Goal: Find specific page/section: Find specific page/section

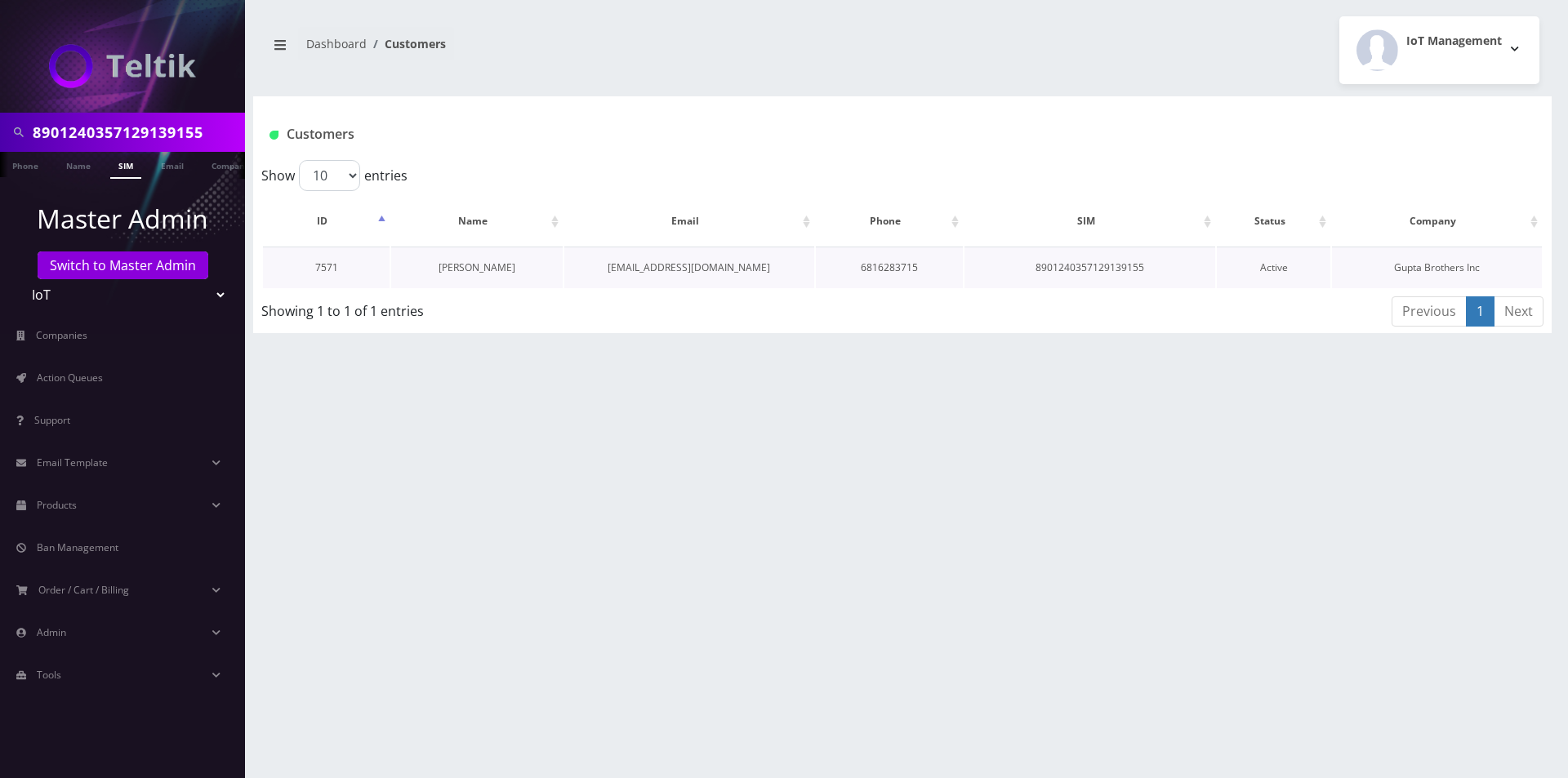
click at [483, 261] on link "[PERSON_NAME]" at bounding box center [477, 267] width 77 height 14
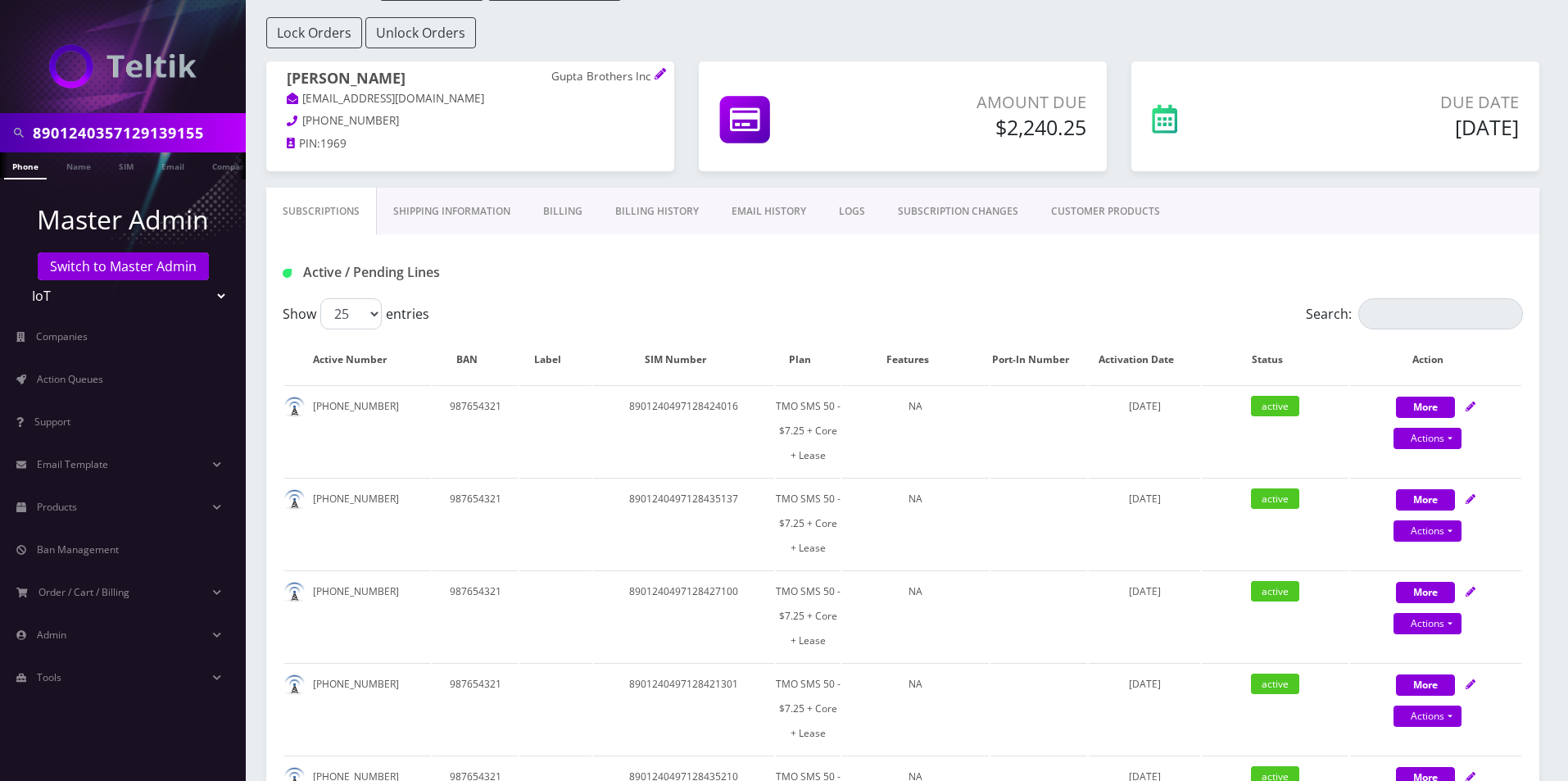
scroll to position [164, 0]
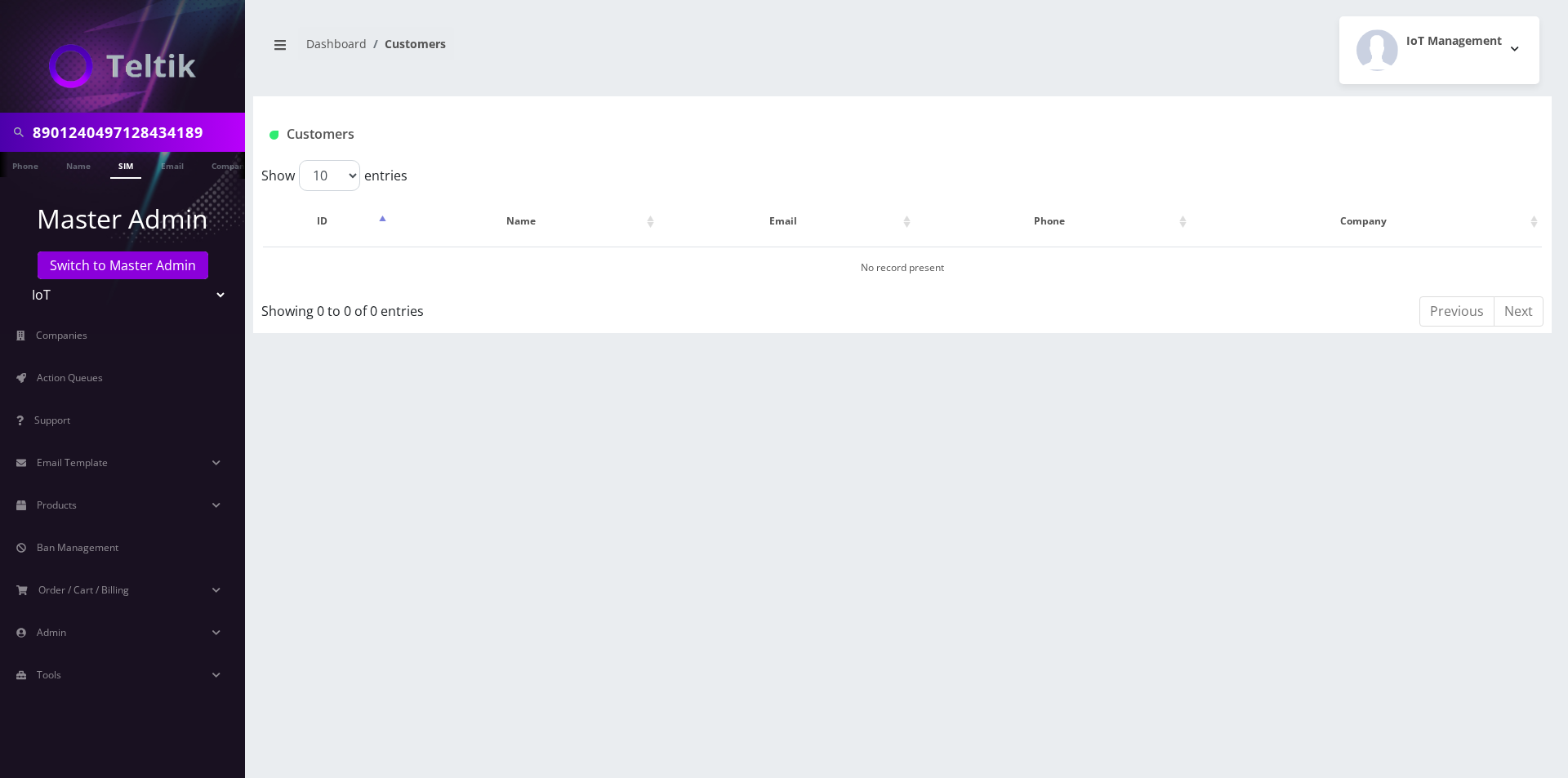
scroll to position [0, 9]
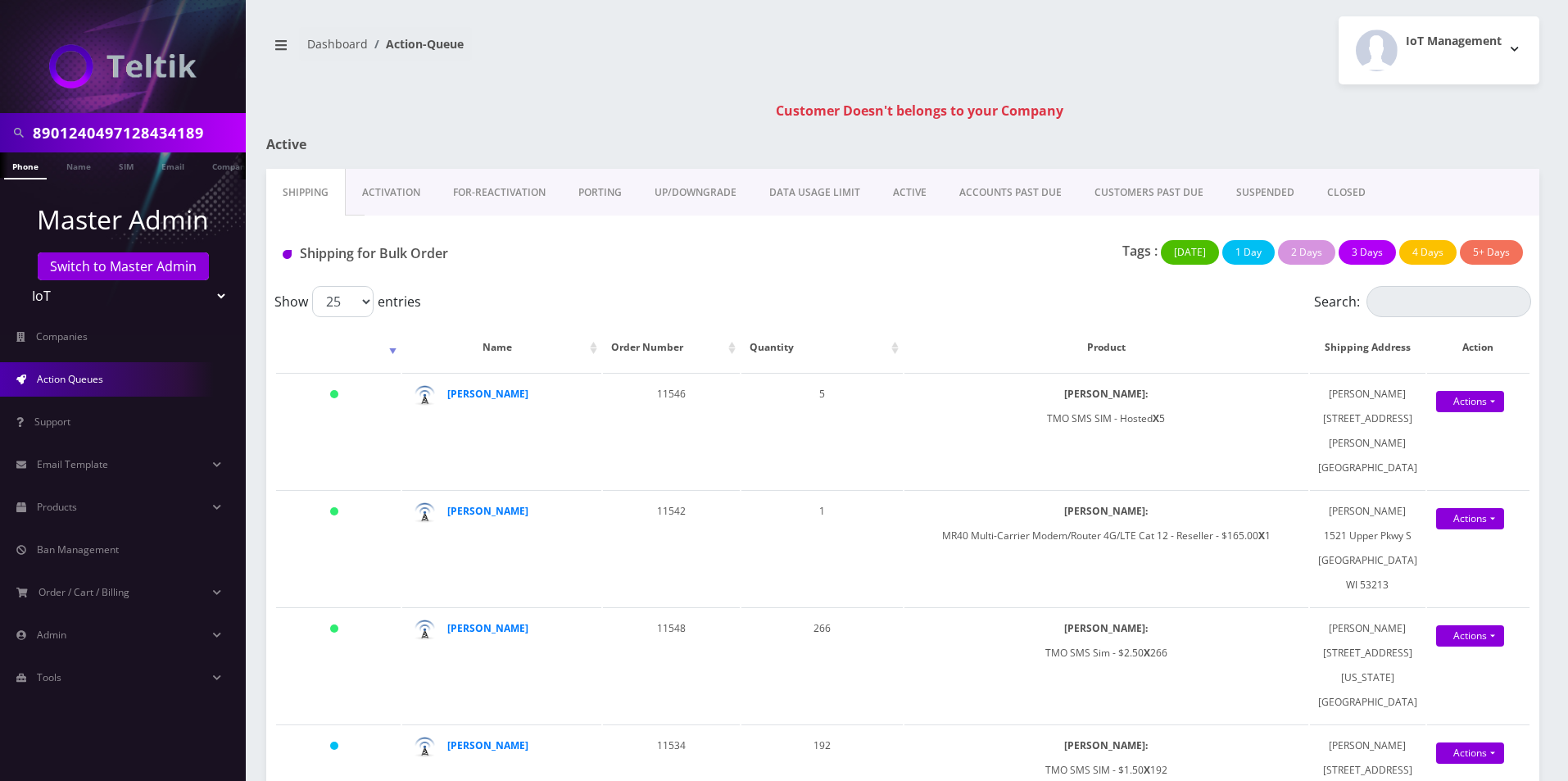
click at [175, 113] on div "8901240497128434189" at bounding box center [123, 132] width 246 height 40
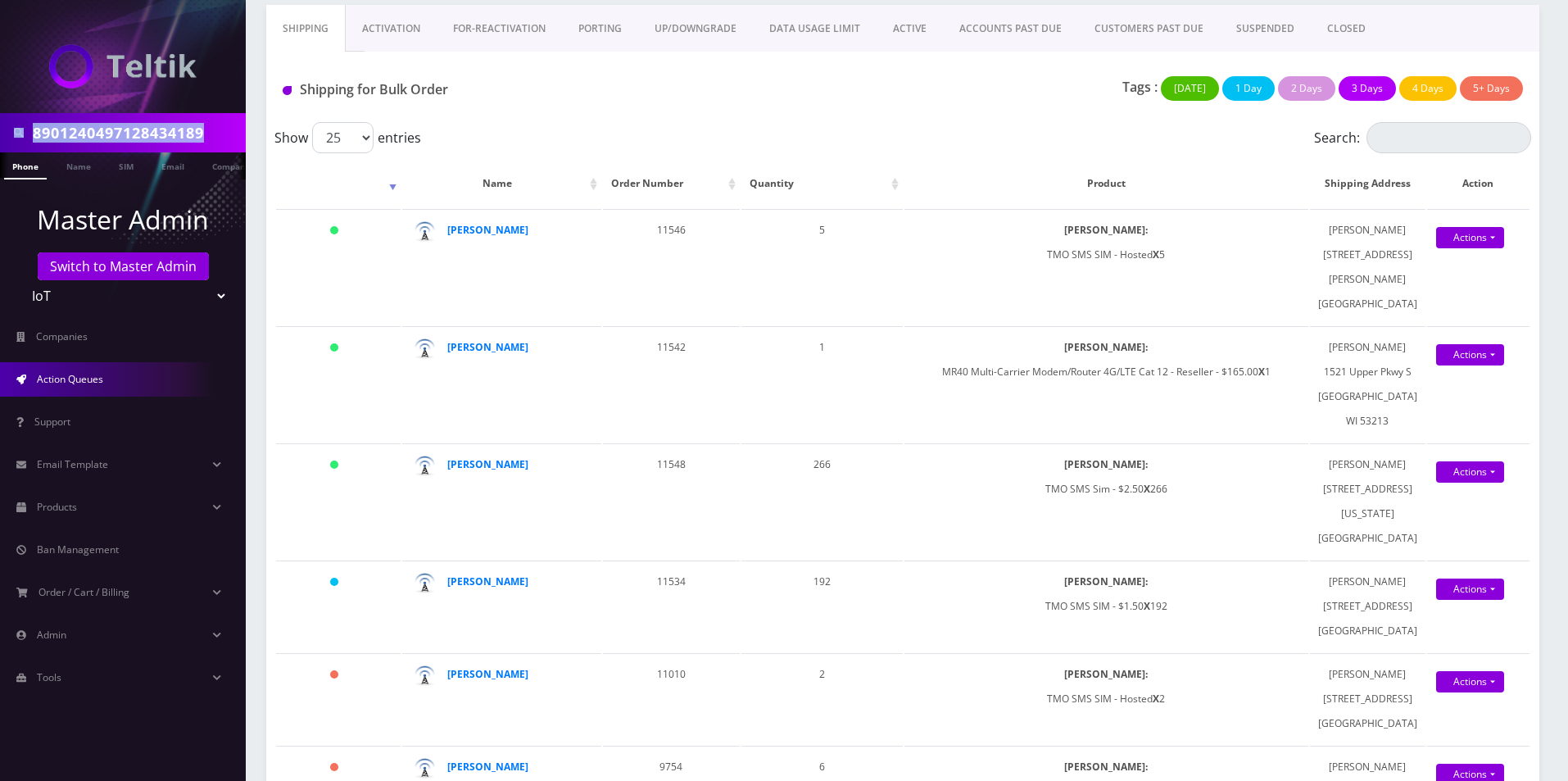
click at [175, 113] on div "8901240497128434189" at bounding box center [123, 132] width 246 height 40
click at [175, 130] on input "8901240497128434189" at bounding box center [137, 132] width 209 height 31
type input "ys"
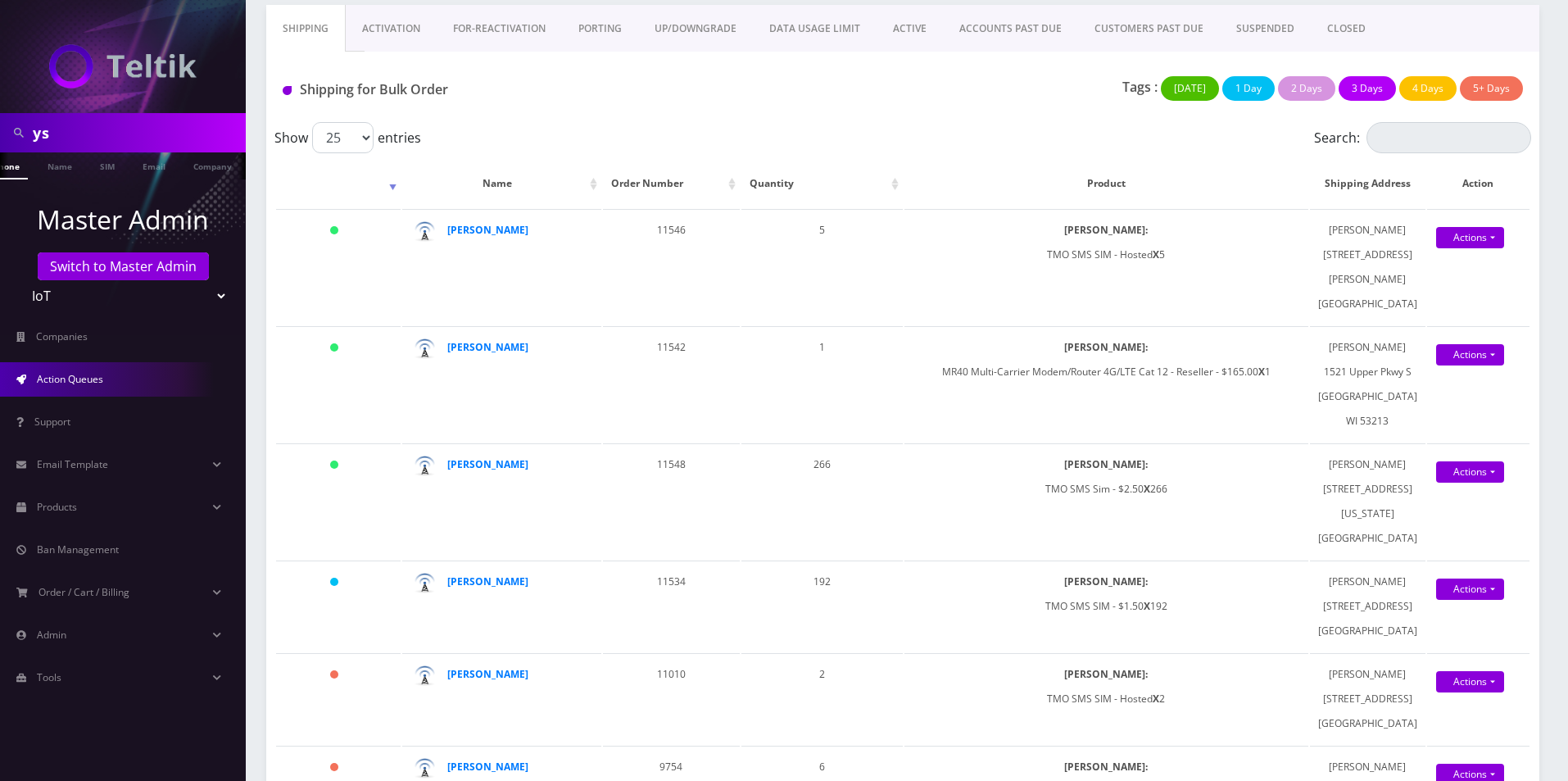
click at [235, 171] on ul at bounding box center [237, 166] width 16 height 28
click at [114, 167] on li "Company" at bounding box center [145, 165] width 63 height 27
click at [136, 165] on link "Company" at bounding box center [146, 165] width 55 height 27
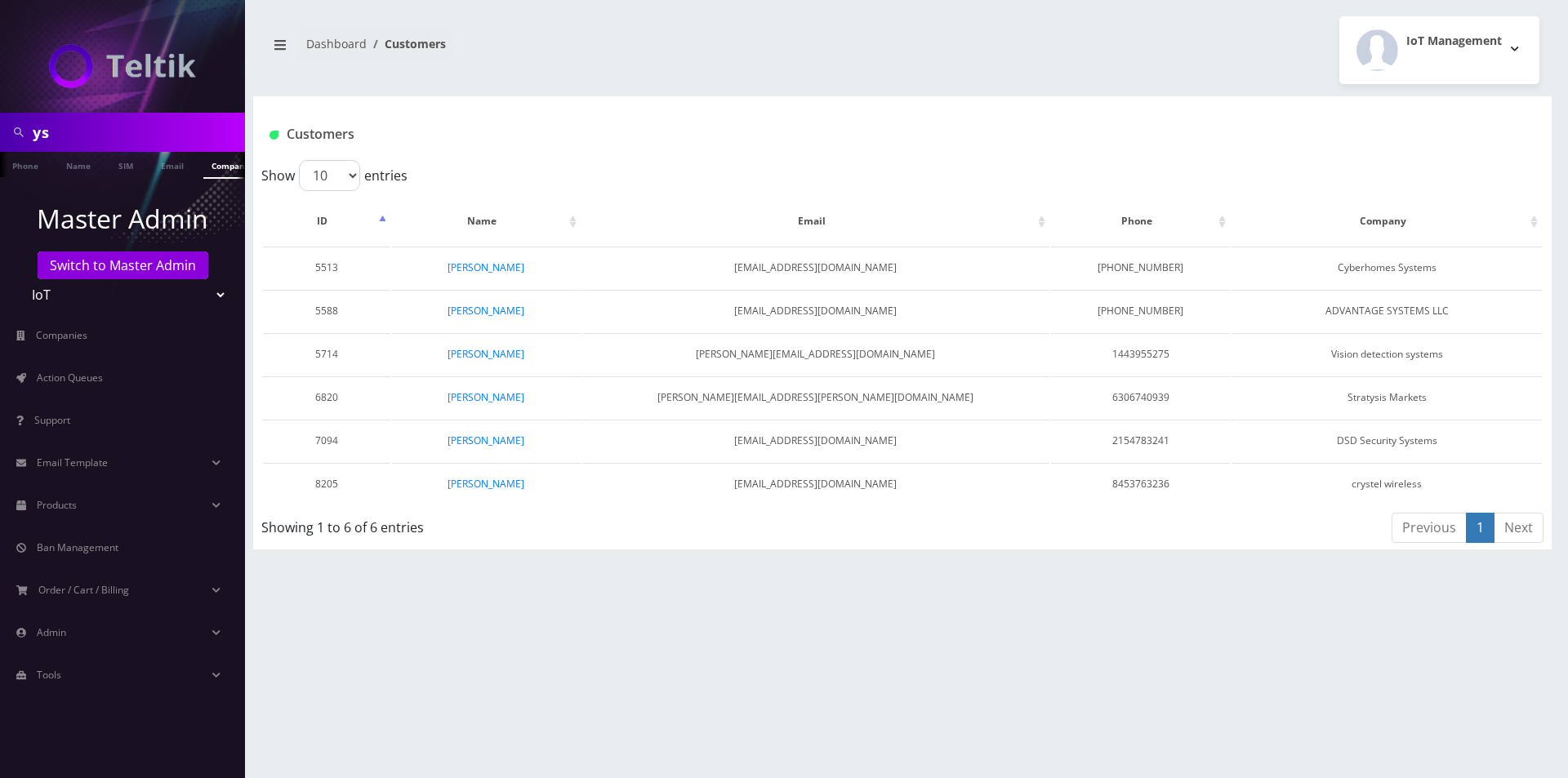
click at [38, 132] on input "ys" at bounding box center [136, 132] width 208 height 31
type input "y&s"
click at [223, 169] on link "Company" at bounding box center [230, 165] width 55 height 27
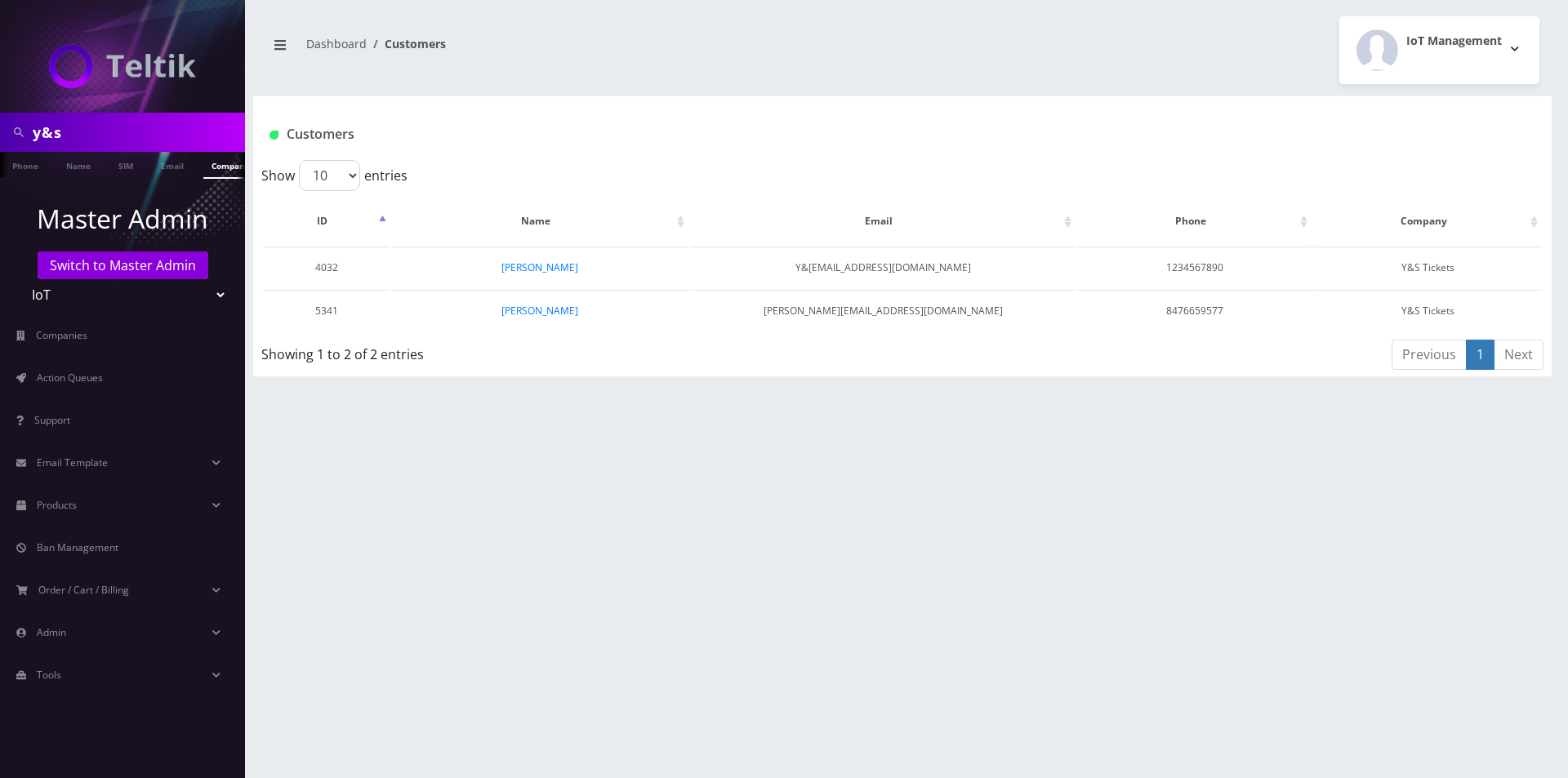
scroll to position [0, 9]
click at [576, 304] on link "[PERSON_NAME]" at bounding box center [540, 310] width 77 height 14
